Goal: Navigation & Orientation: Find specific page/section

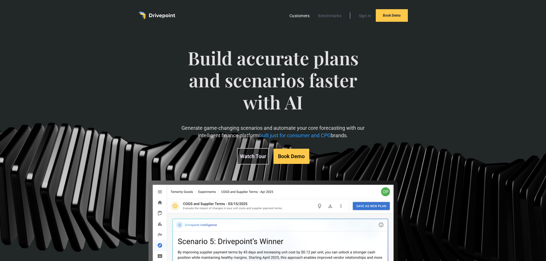
click at [306, 14] on link "Customers" at bounding box center [300, 15] width 26 height 7
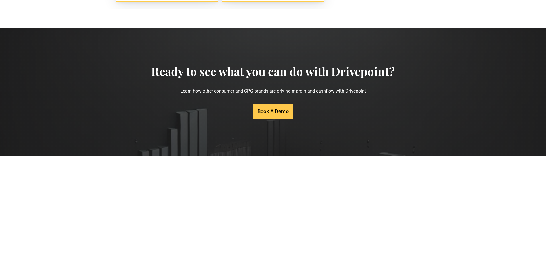
scroll to position [1143, 0]
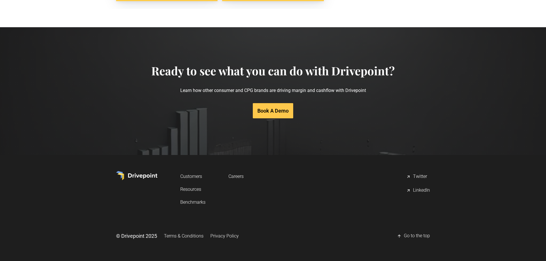
click at [190, 189] on link "Resources" at bounding box center [192, 189] width 25 height 11
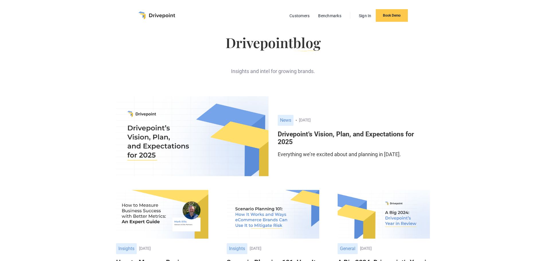
click at [159, 14] on img "home" at bounding box center [157, 15] width 37 height 8
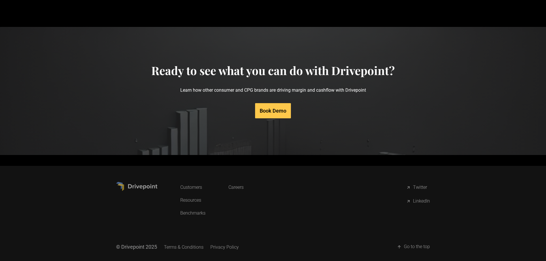
scroll to position [2740, 0]
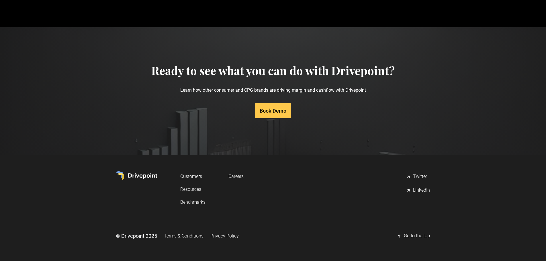
click at [236, 178] on link "Careers" at bounding box center [236, 176] width 15 height 11
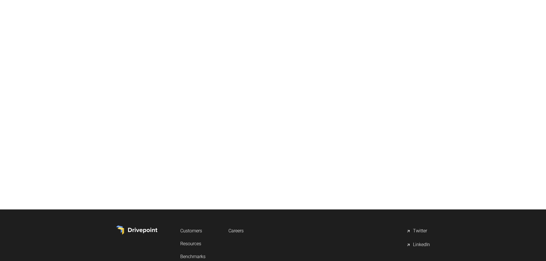
scroll to position [115, 0]
